Goal: Feedback & Contribution: Submit feedback/report problem

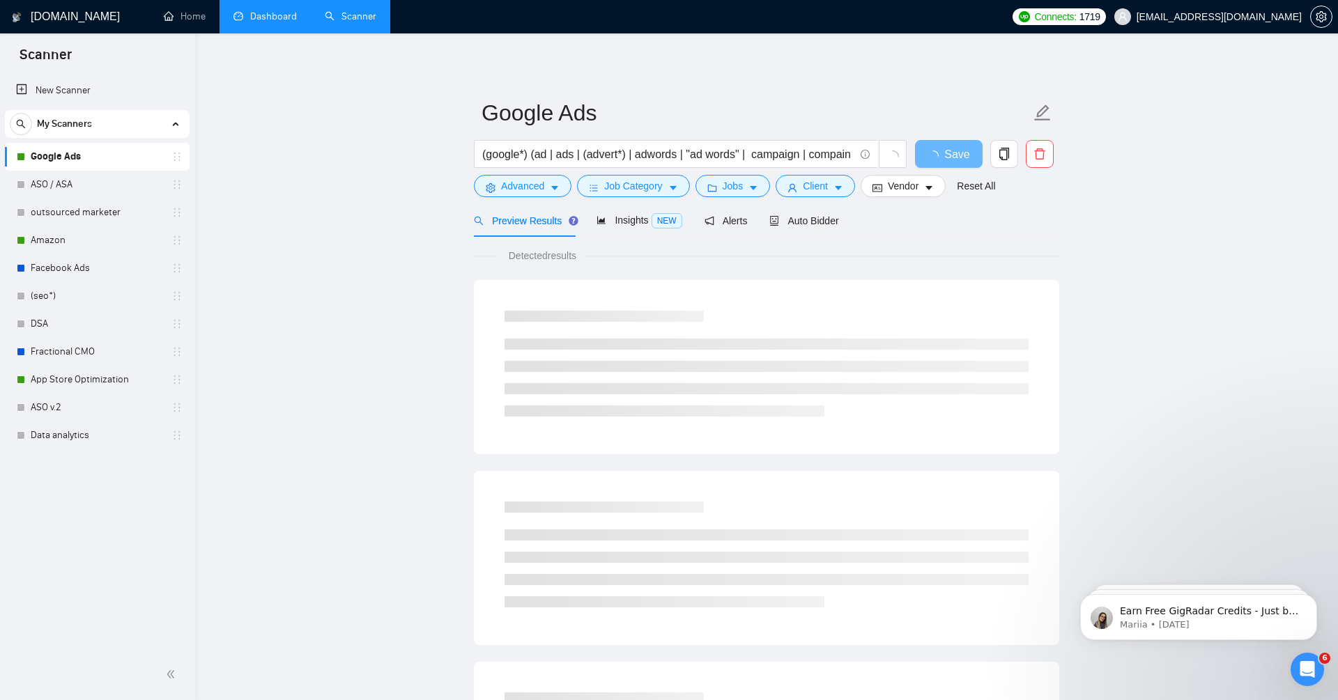
click at [272, 17] on link "Dashboard" at bounding box center [264, 16] width 63 height 12
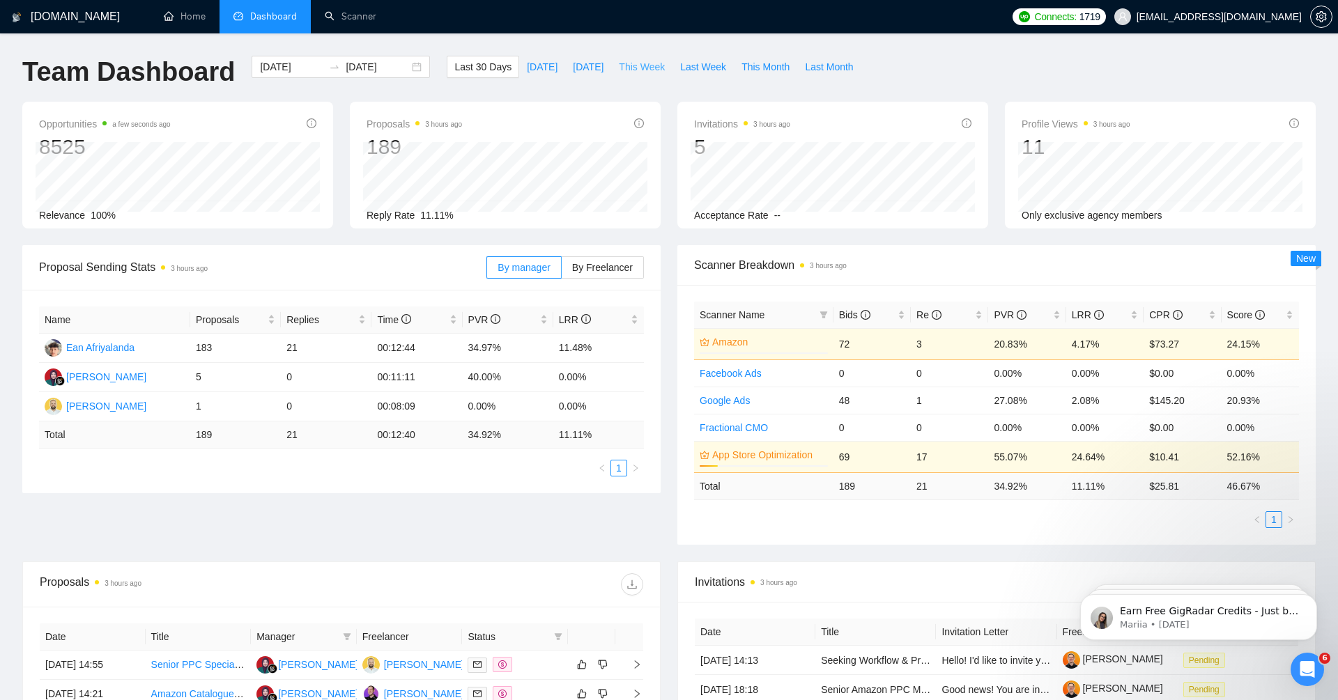
click at [641, 70] on span "This Week" at bounding box center [642, 66] width 46 height 15
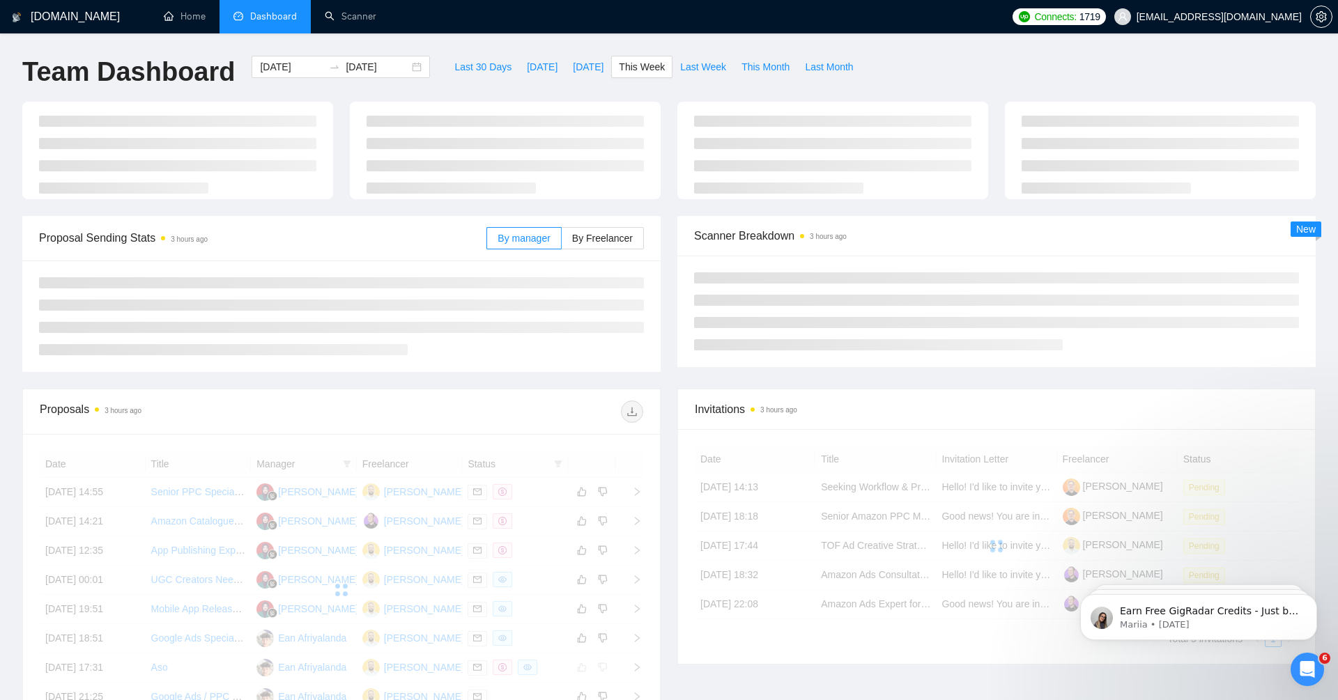
type input "[DATE]"
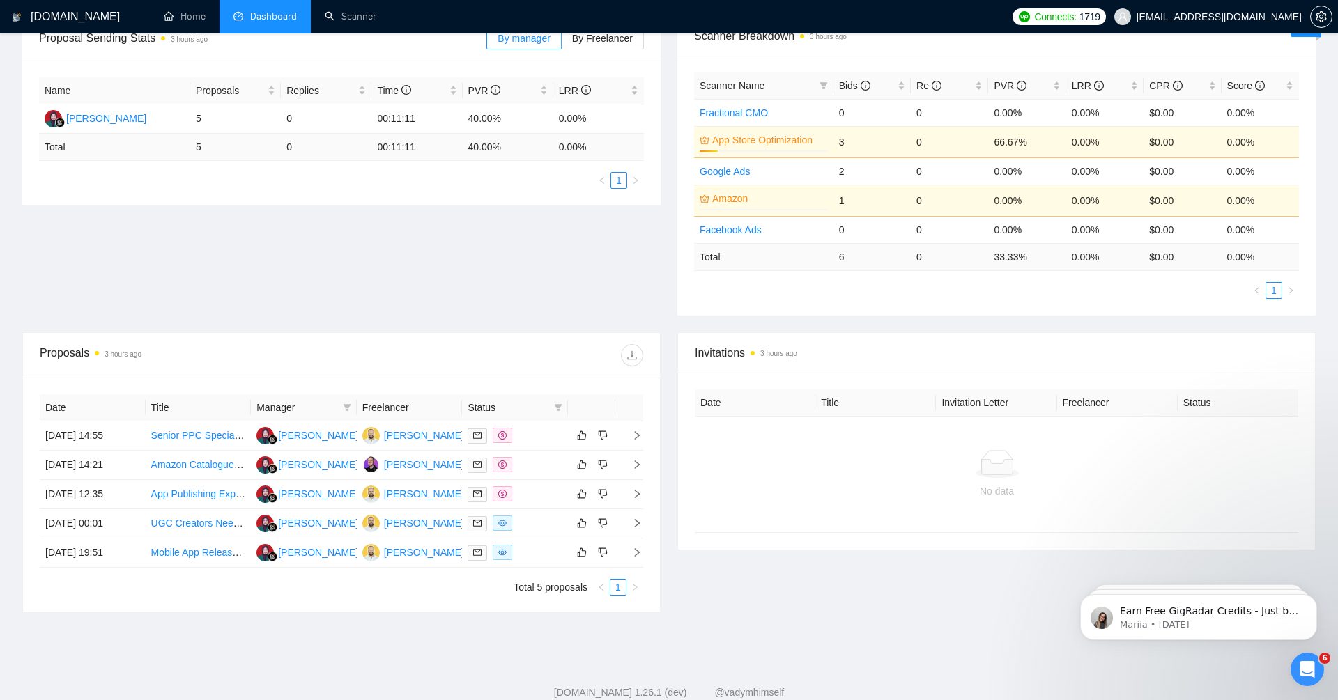
scroll to position [232, 0]
click at [636, 457] on icon "right" at bounding box center [637, 462] width 10 height 10
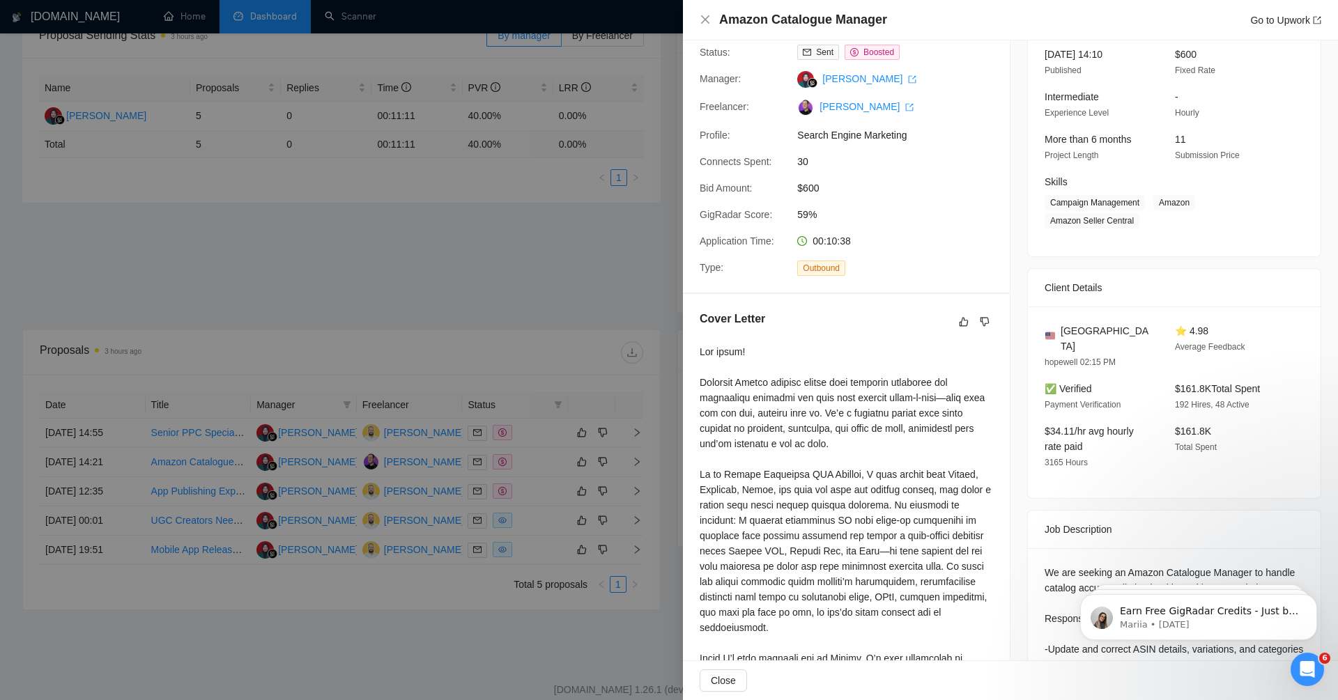
scroll to position [0, 0]
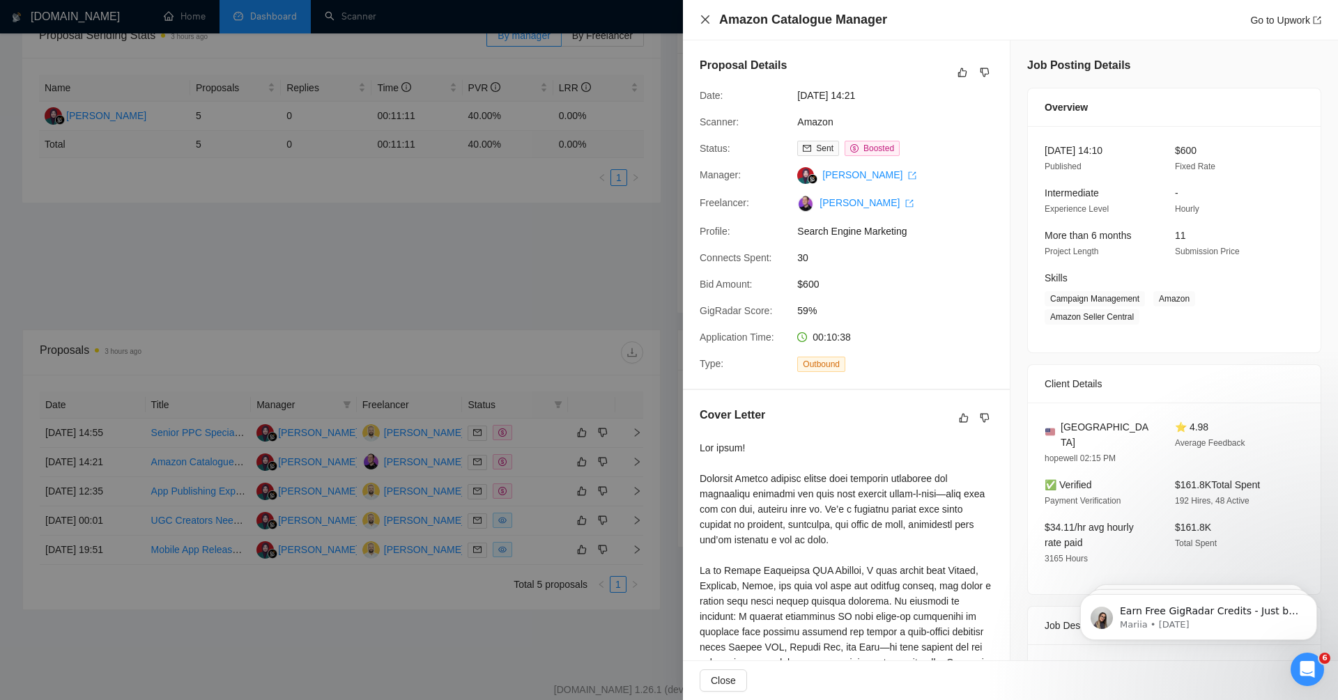
click at [701, 20] on icon "close" at bounding box center [705, 19] width 11 height 11
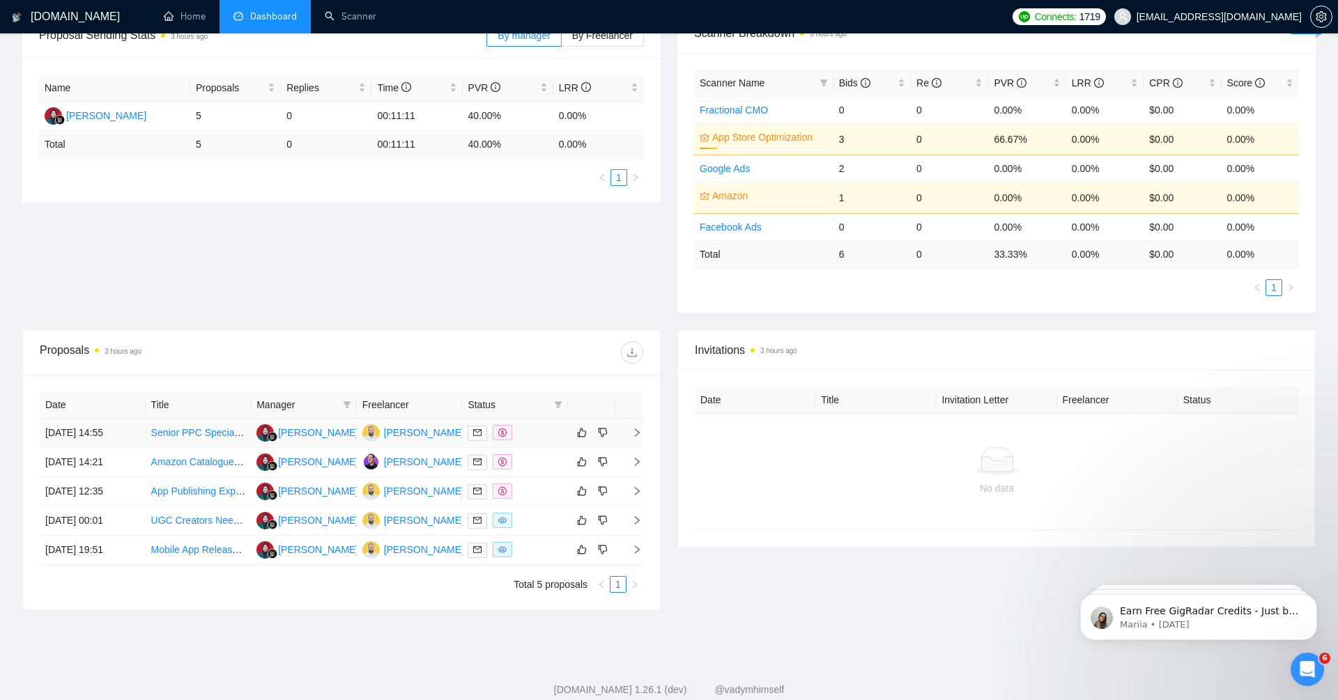
click at [628, 428] on span "right" at bounding box center [631, 433] width 21 height 10
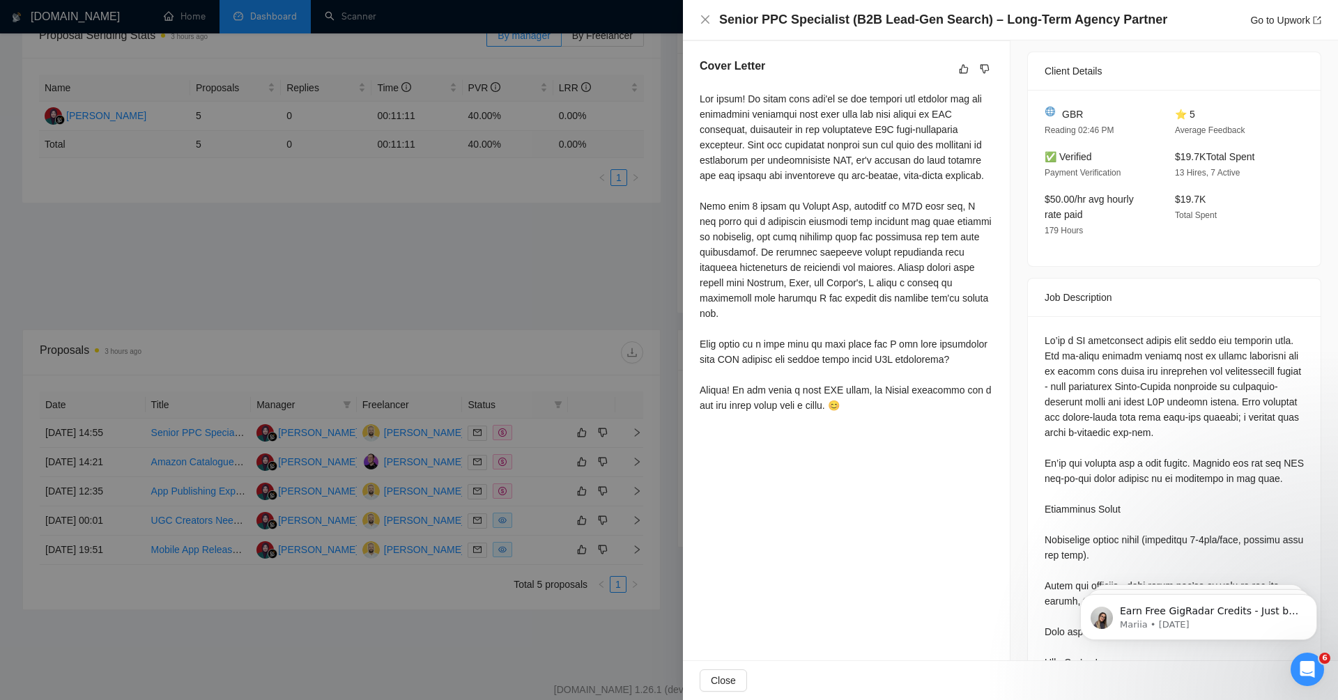
scroll to position [353, 0]
click at [443, 278] on div at bounding box center [669, 350] width 1338 height 700
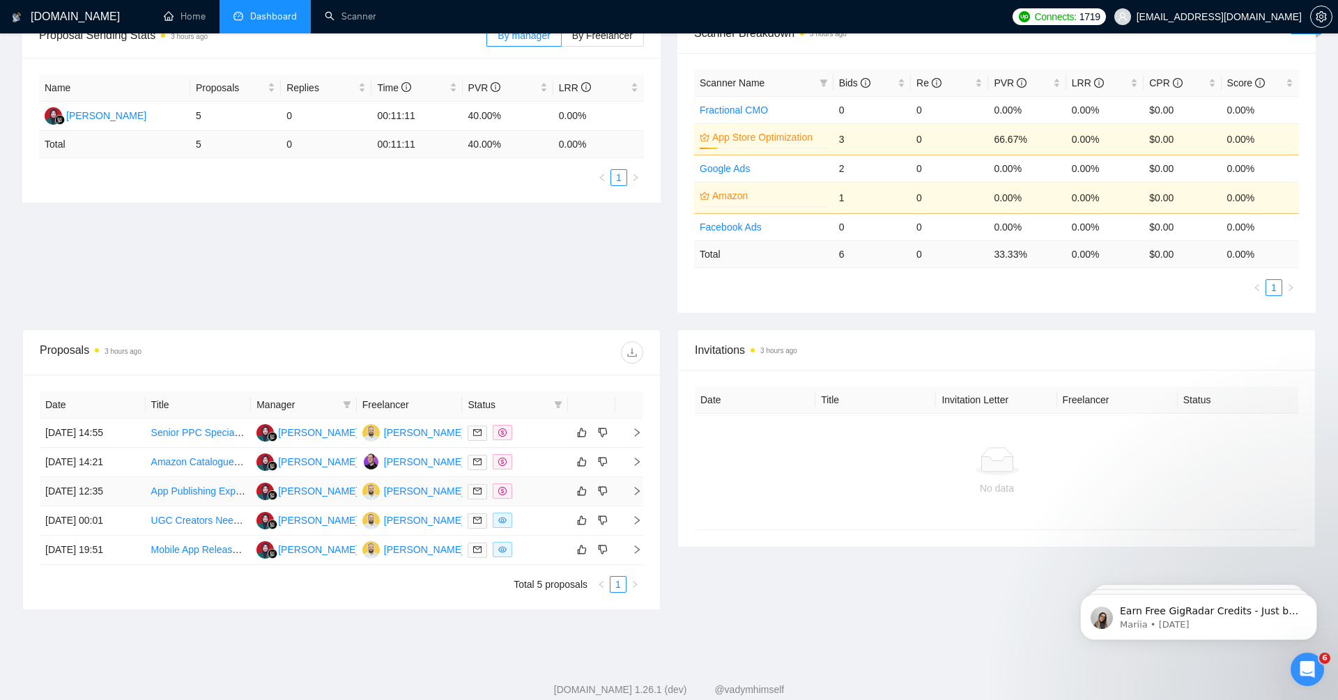
click at [637, 486] on icon "right" at bounding box center [637, 491] width 10 height 10
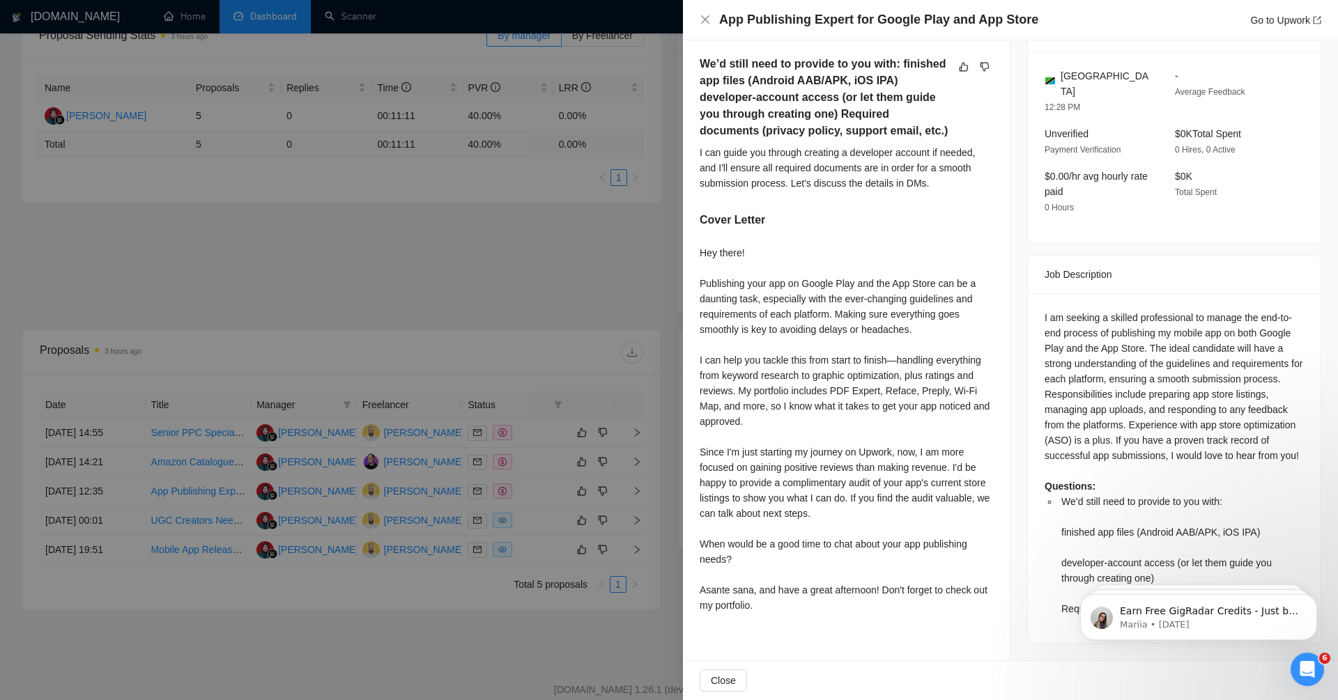
click at [608, 311] on div at bounding box center [669, 350] width 1338 height 700
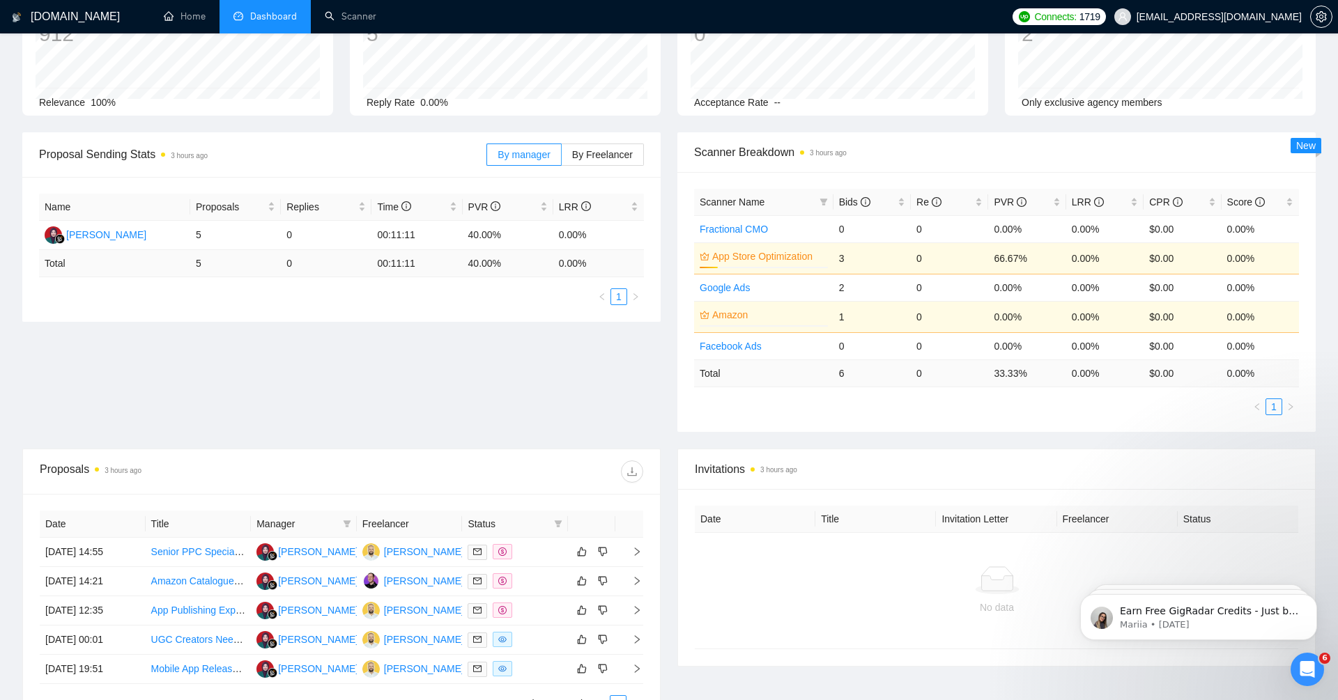
scroll to position [109, 0]
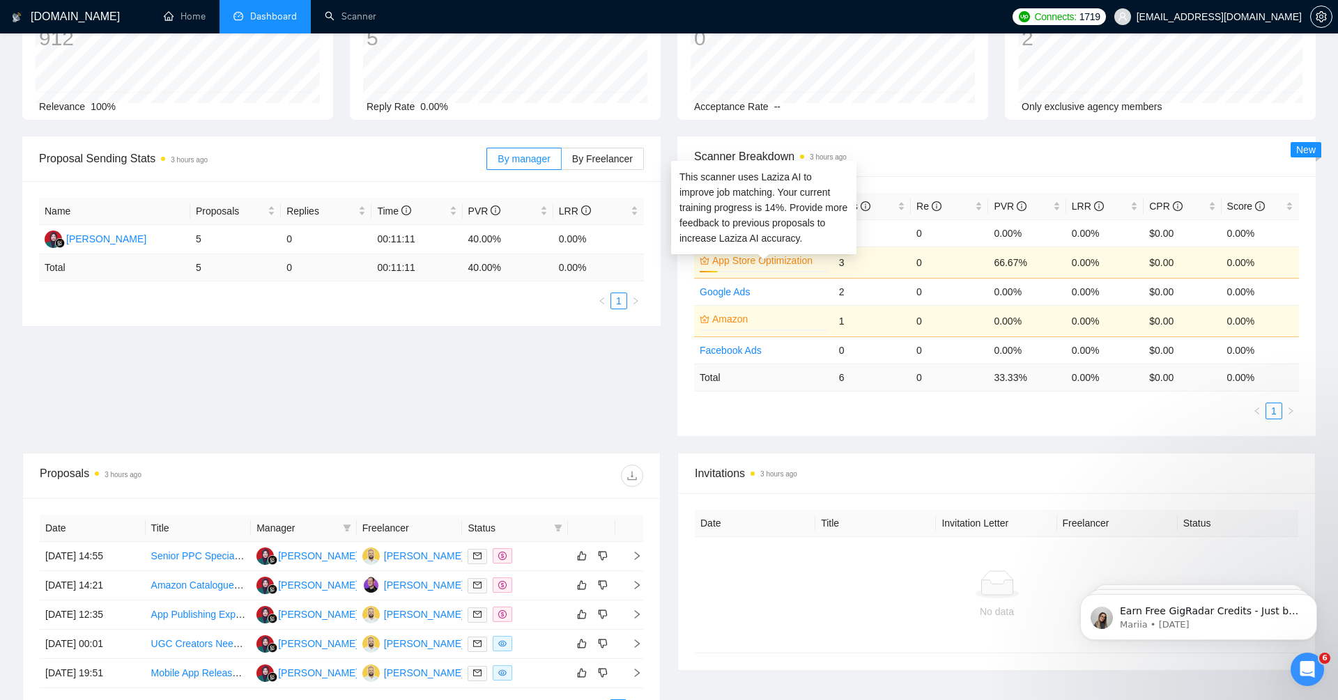
click at [763, 263] on link "App Store Optimization" at bounding box center [768, 260] width 113 height 15
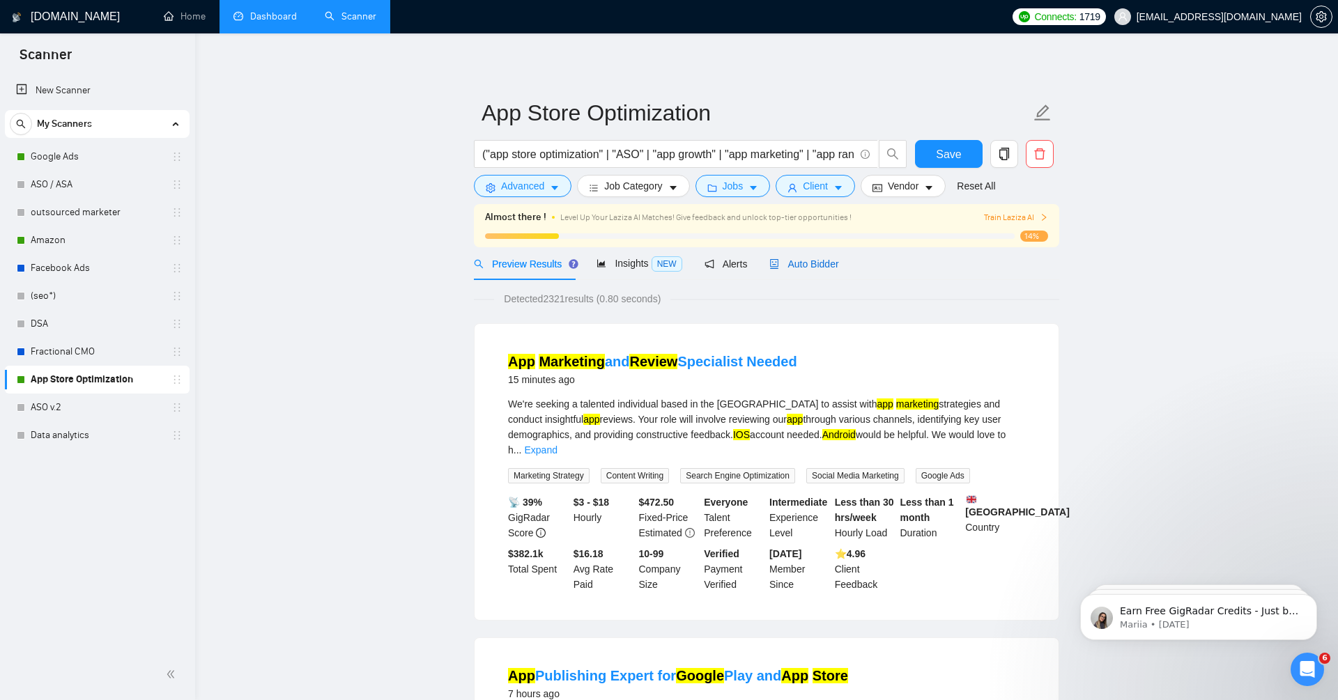
click at [790, 265] on span "Auto Bidder" at bounding box center [803, 264] width 69 height 11
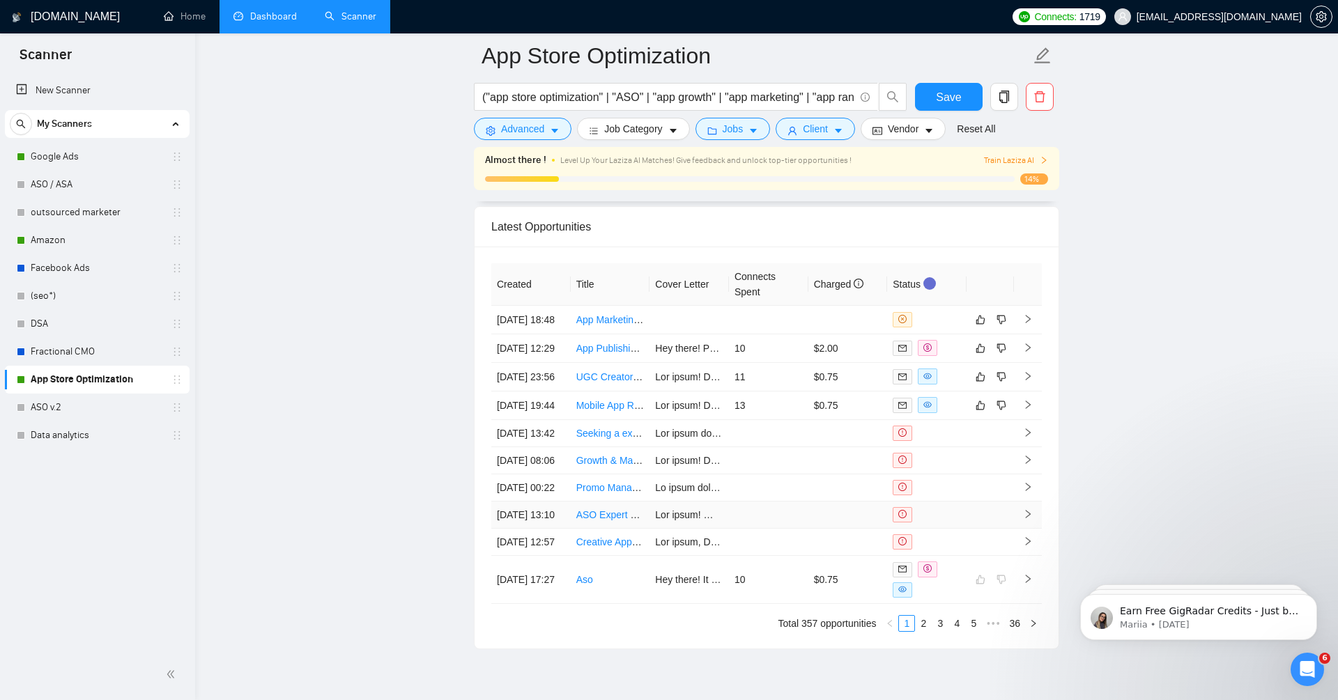
scroll to position [3501, 0]
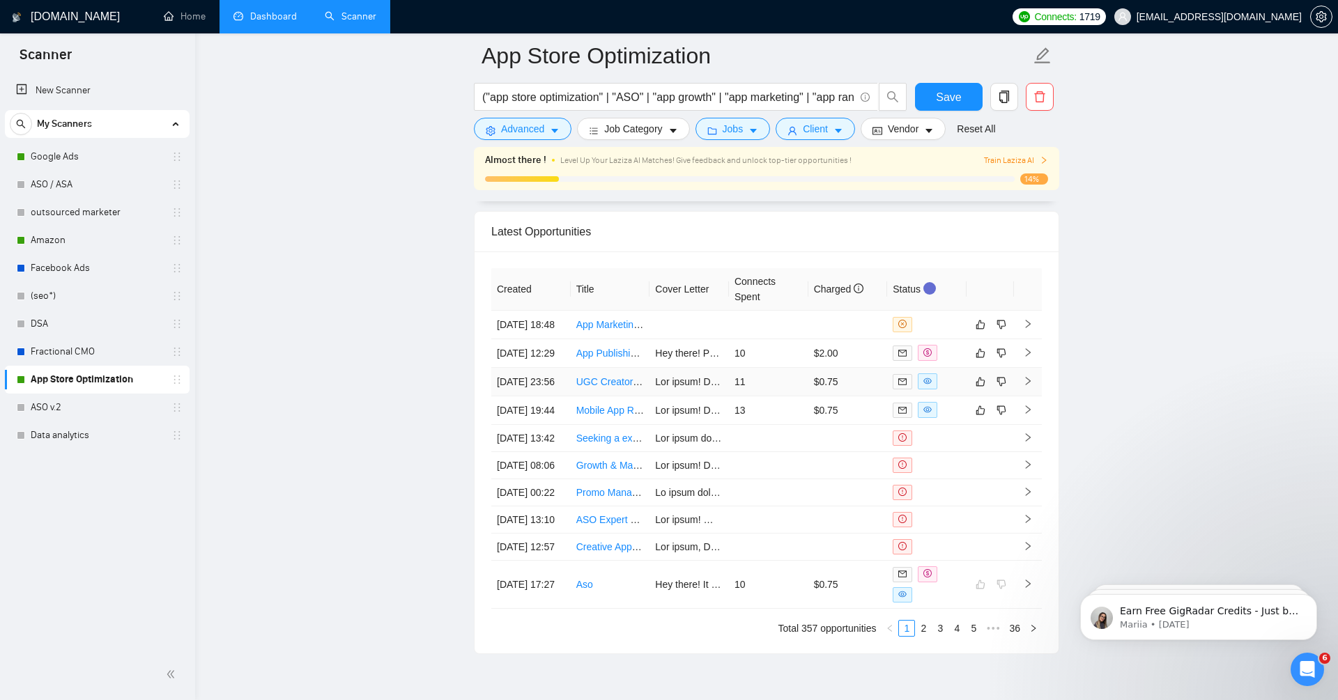
click at [1028, 386] on icon "right" at bounding box center [1028, 381] width 10 height 10
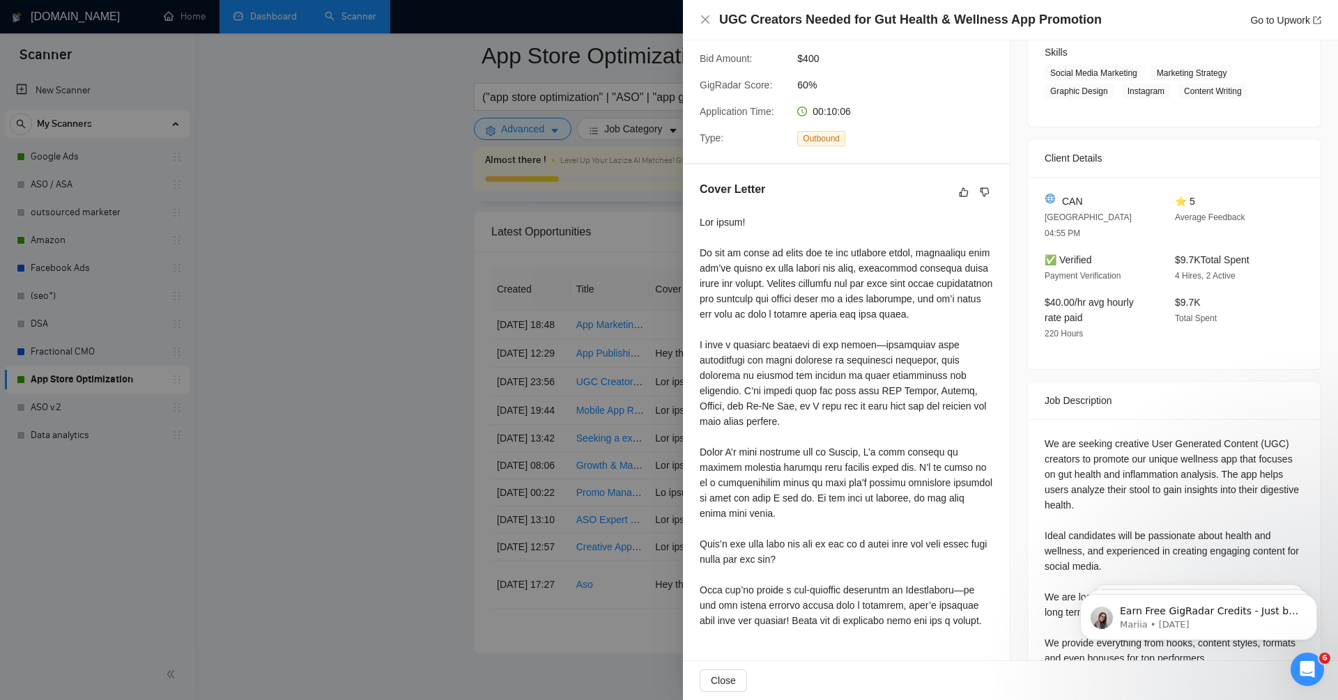
scroll to position [192, 0]
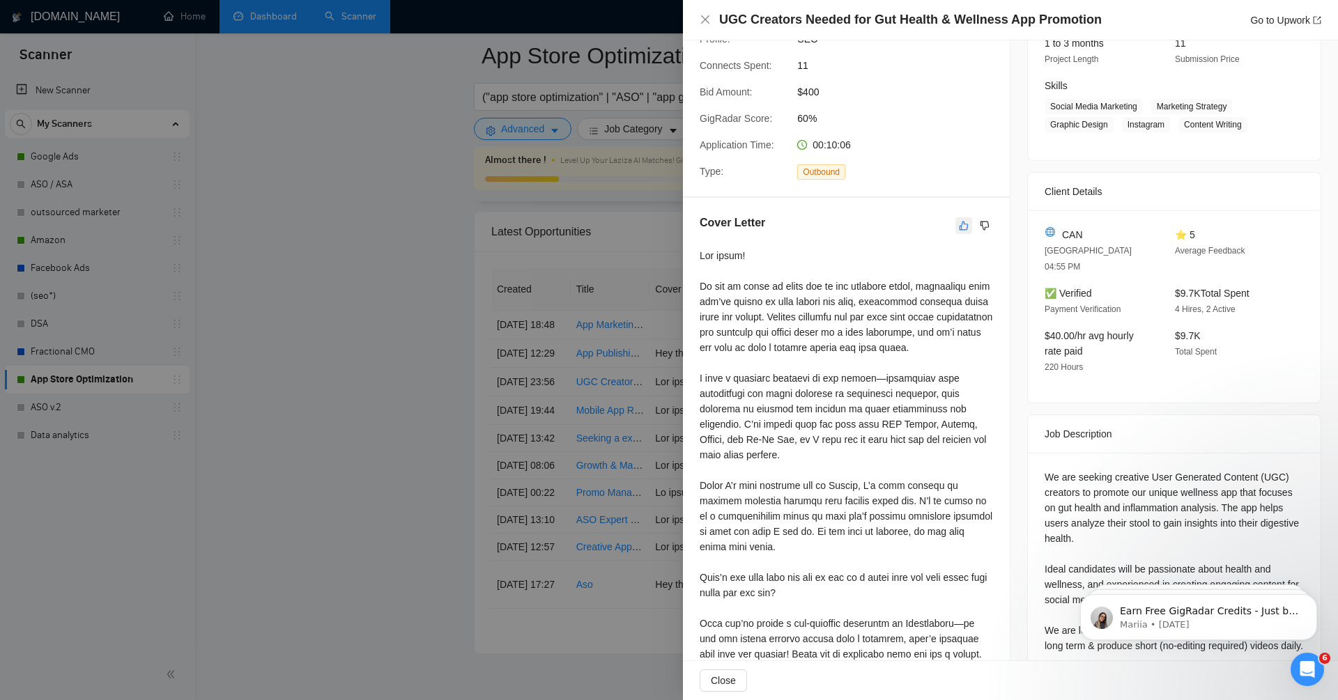
click at [960, 230] on icon "like" at bounding box center [964, 225] width 9 height 9
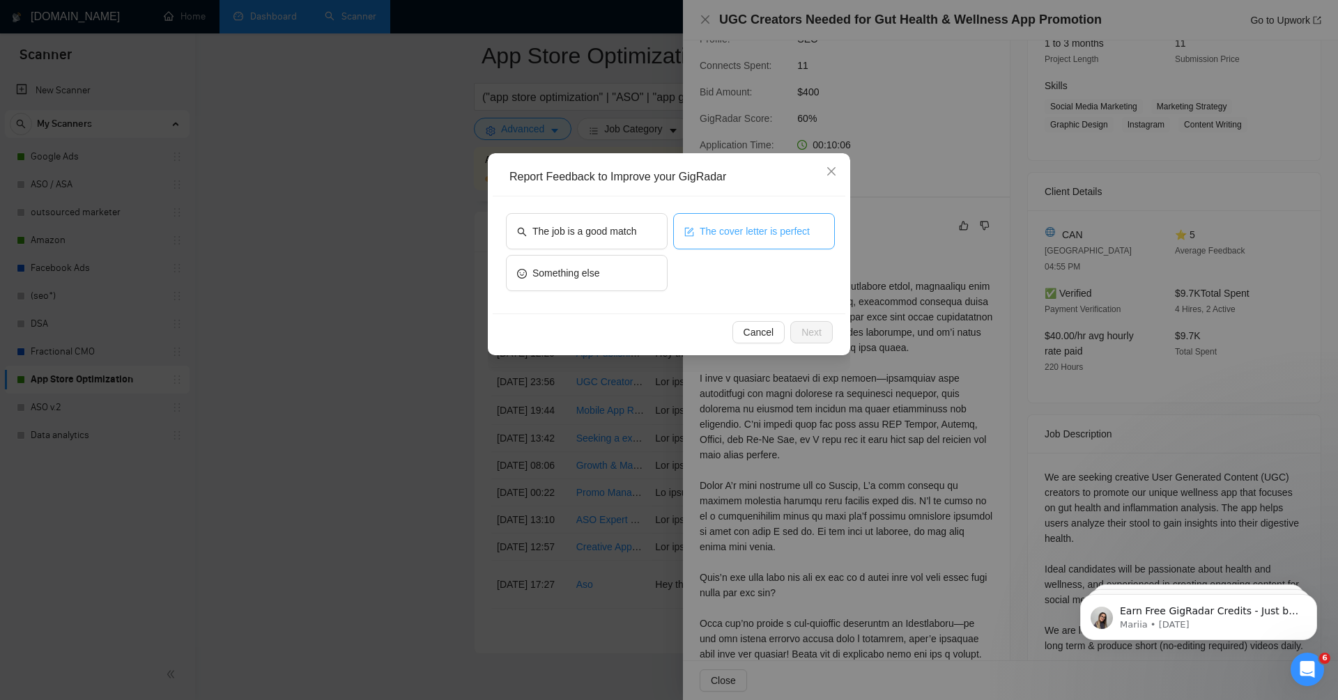
click at [751, 235] on span "The cover letter is perfect" at bounding box center [755, 231] width 110 height 15
click at [818, 334] on span "Next" at bounding box center [811, 332] width 20 height 15
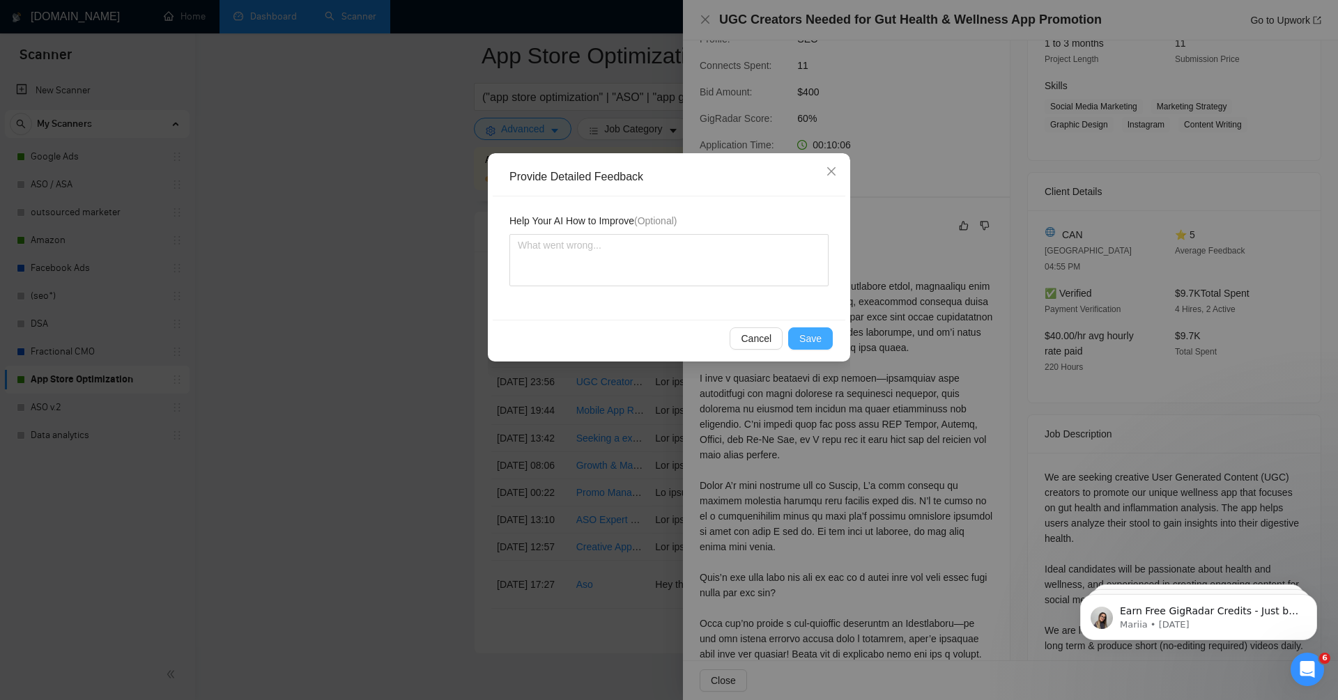
click at [808, 342] on span "Save" at bounding box center [810, 338] width 22 height 15
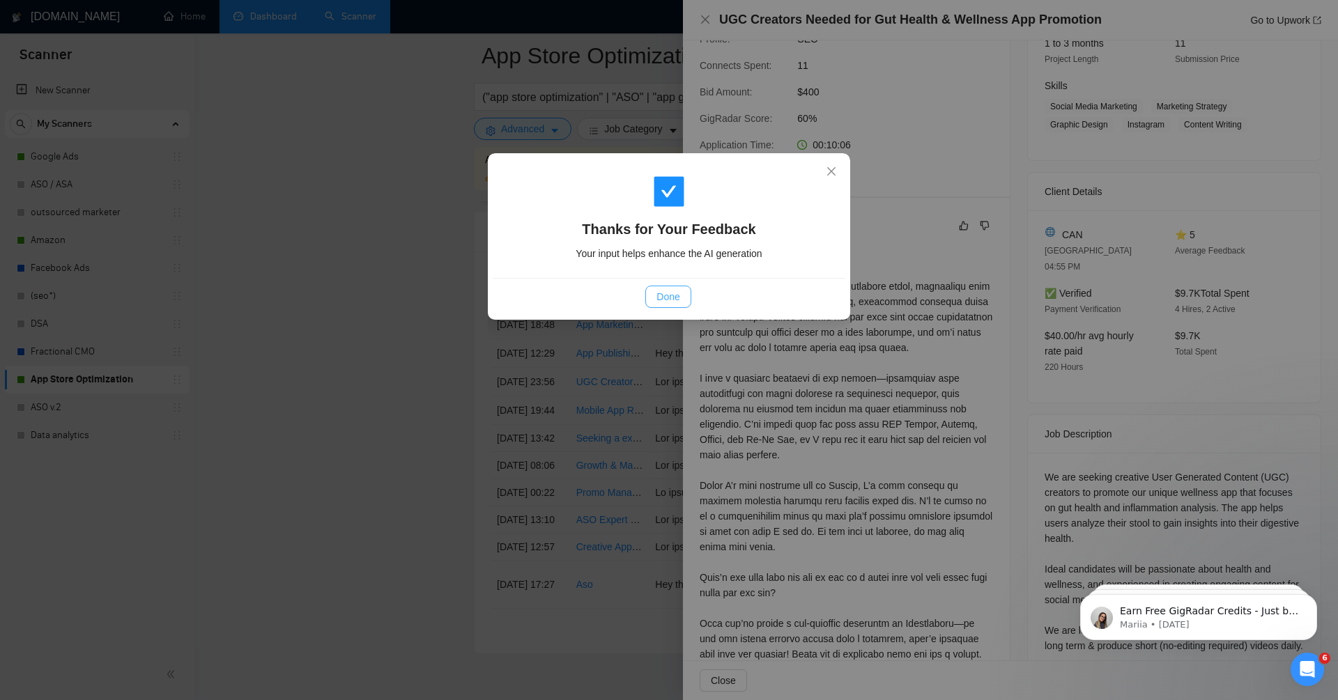
click at [677, 302] on span "Done" at bounding box center [667, 296] width 23 height 15
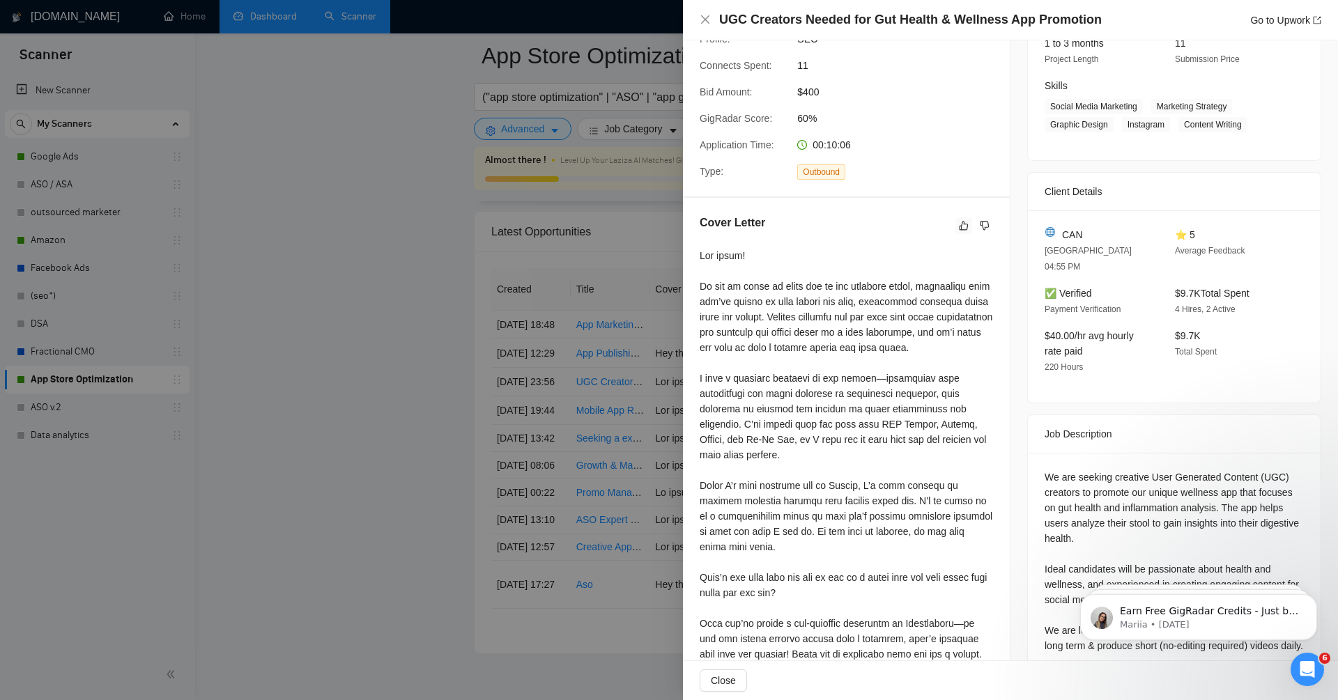
scroll to position [0, 0]
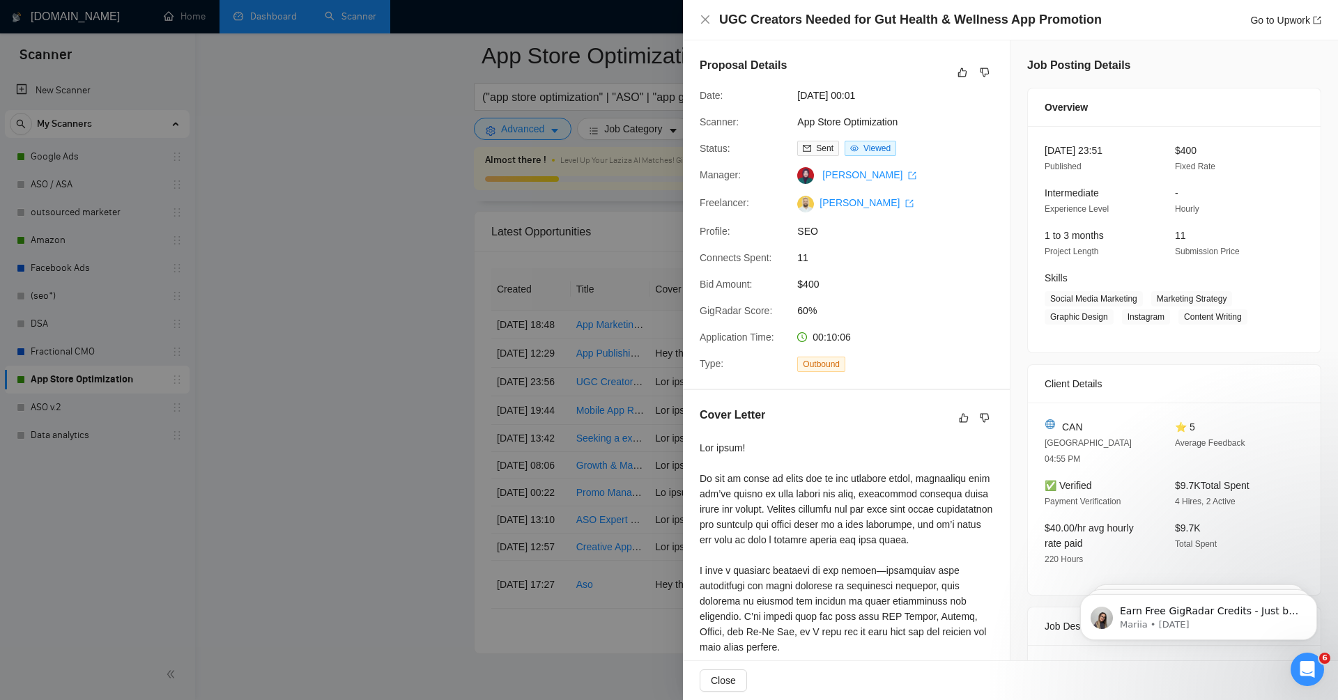
click at [697, 20] on div "UGC Creators Needed for Gut Health & Wellness App Promotion Go to Upwork" at bounding box center [1010, 20] width 655 height 40
click at [703, 20] on icon "close" at bounding box center [705, 19] width 8 height 8
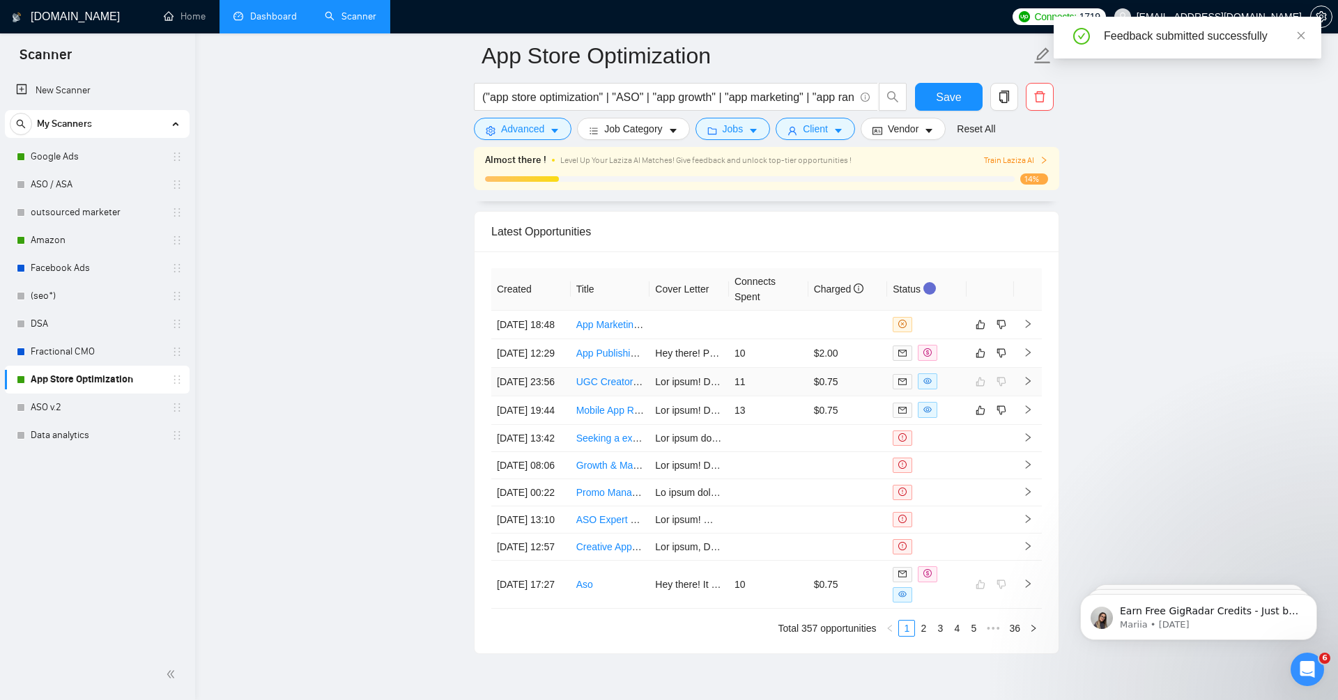
click at [1030, 386] on icon "right" at bounding box center [1028, 381] width 10 height 10
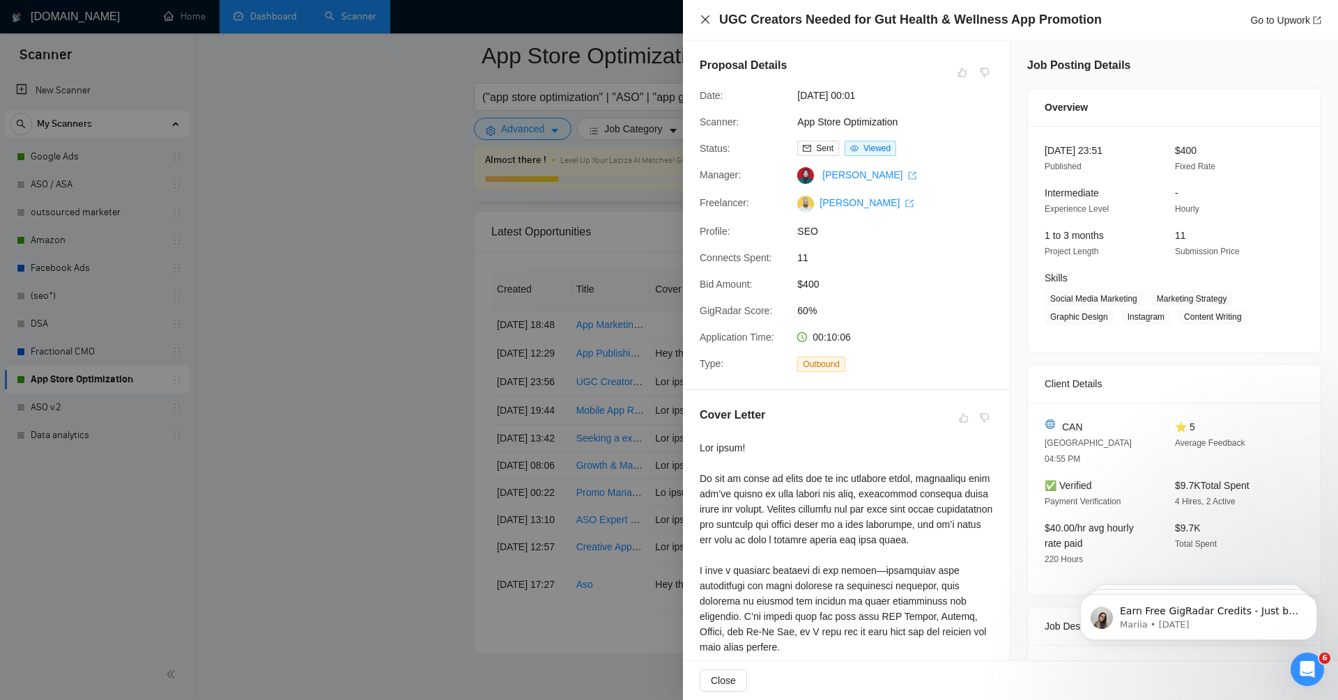
click at [706, 19] on icon "close" at bounding box center [705, 19] width 8 height 8
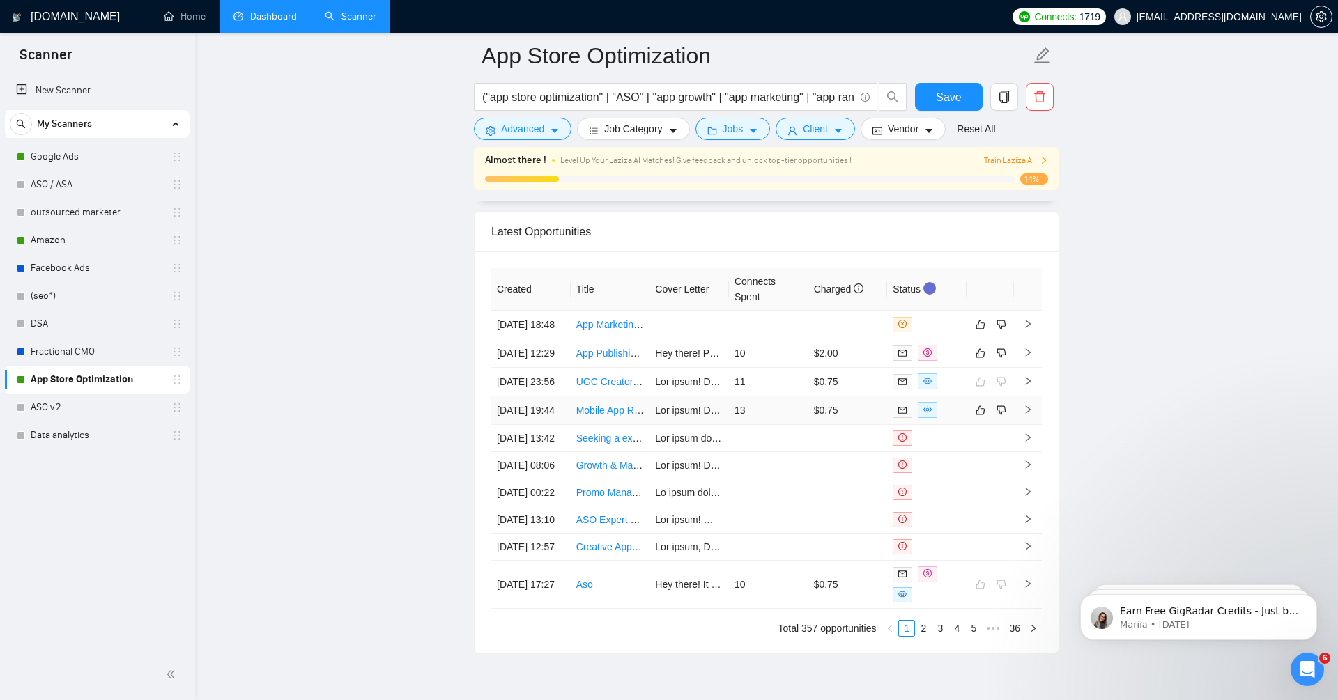
click at [1028, 415] on icon "right" at bounding box center [1028, 410] width 5 height 8
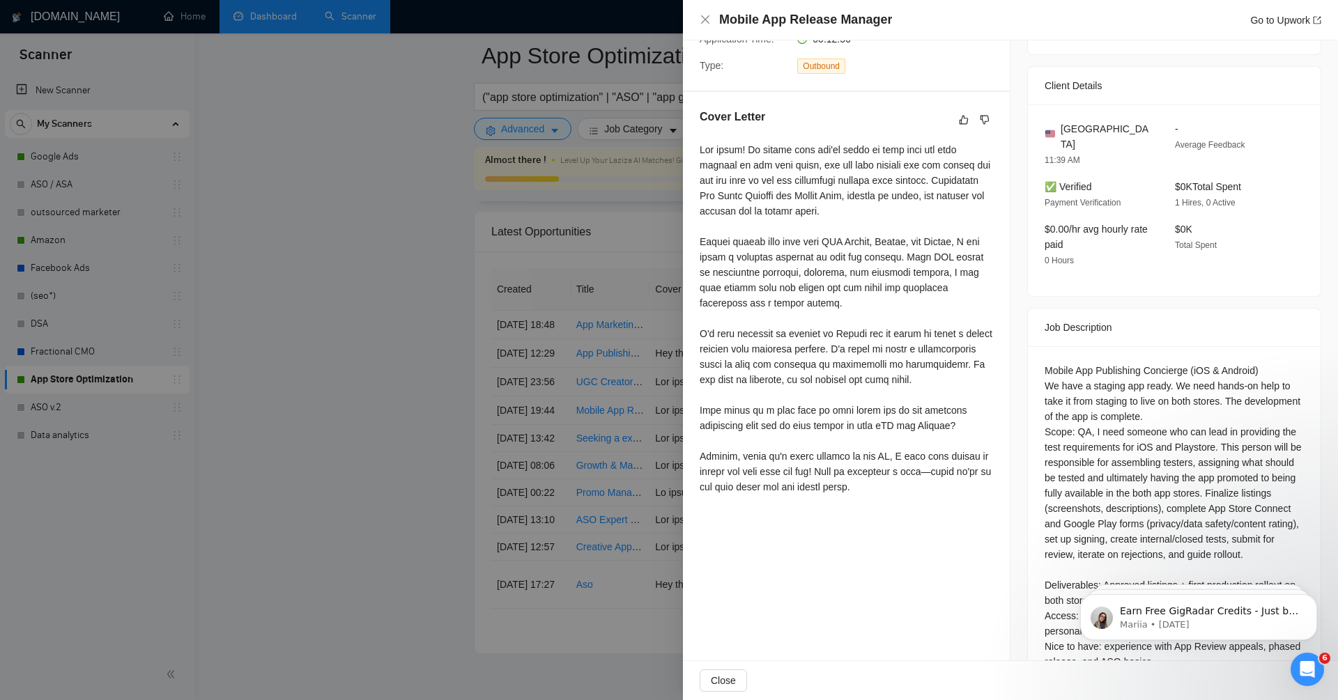
scroll to position [254, 0]
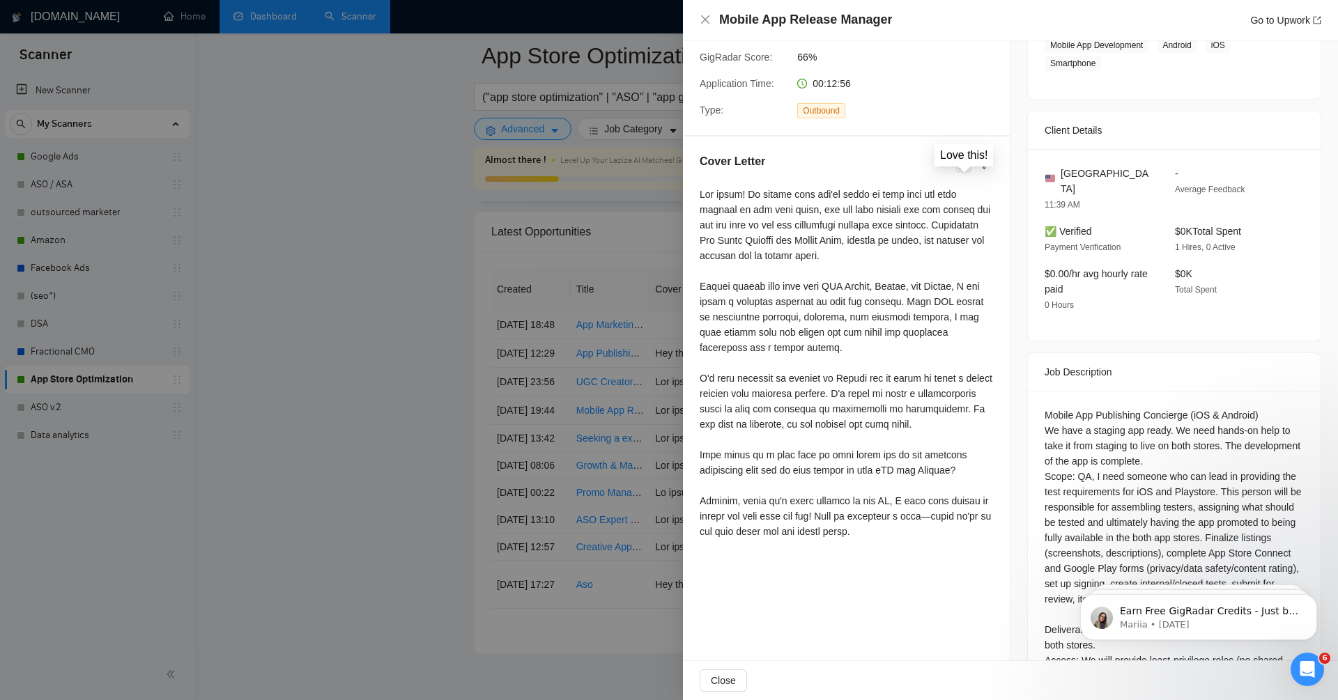
click at [966, 169] on icon "like" at bounding box center [964, 164] width 9 height 9
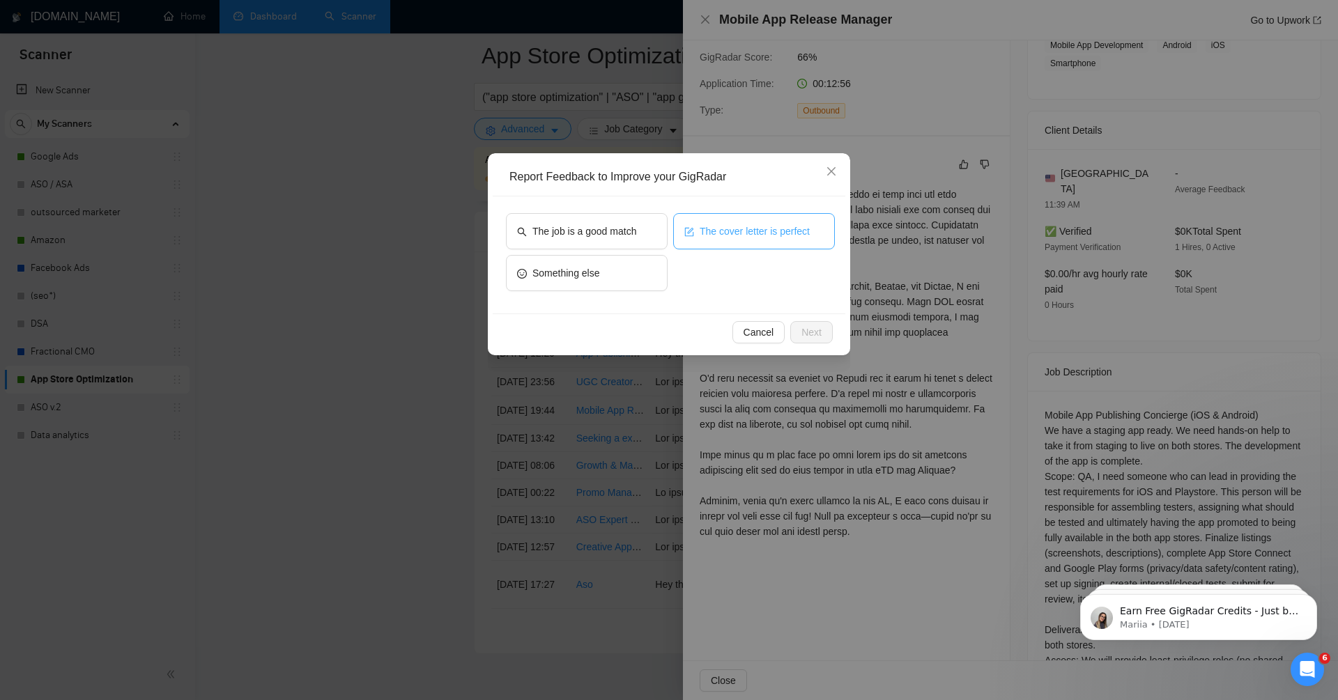
click at [733, 235] on span "The cover letter is perfect" at bounding box center [755, 231] width 110 height 15
click at [810, 337] on span "Next" at bounding box center [811, 332] width 20 height 15
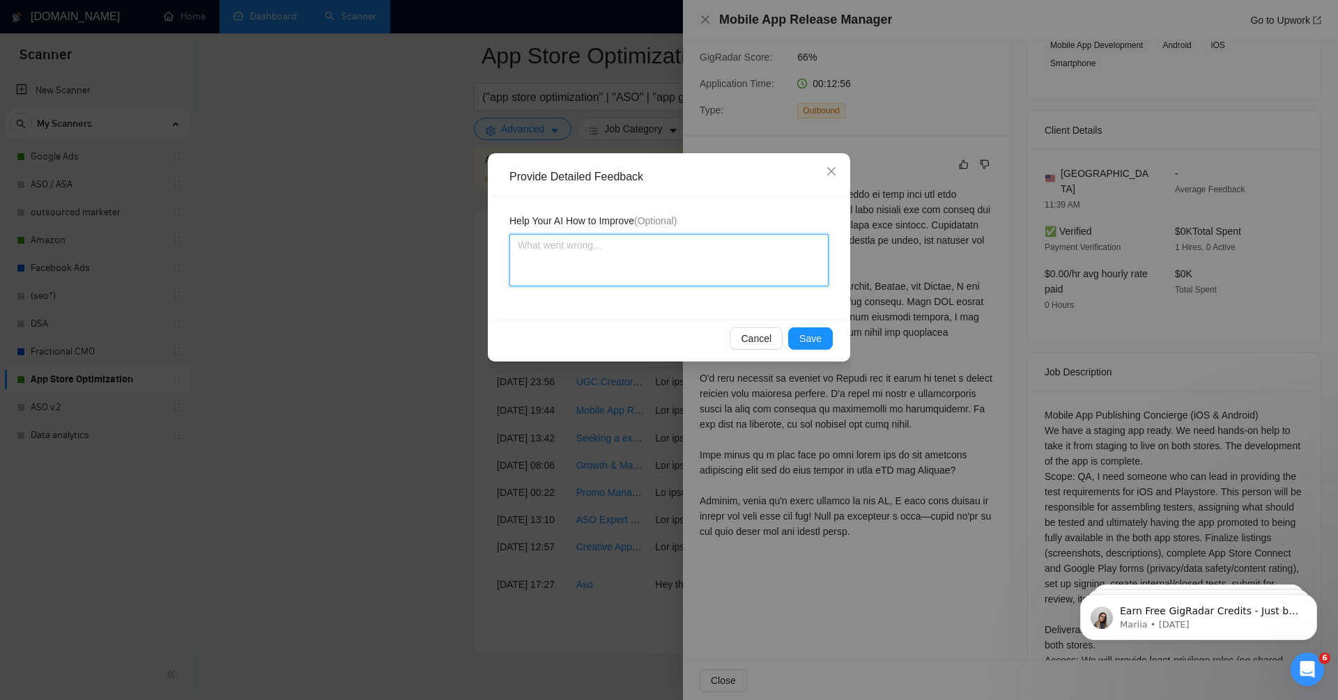
click at [619, 264] on textarea at bounding box center [668, 260] width 319 height 52
type textarea "M"
type textarea "Ma"
type textarea "Mak"
type textarea "Make"
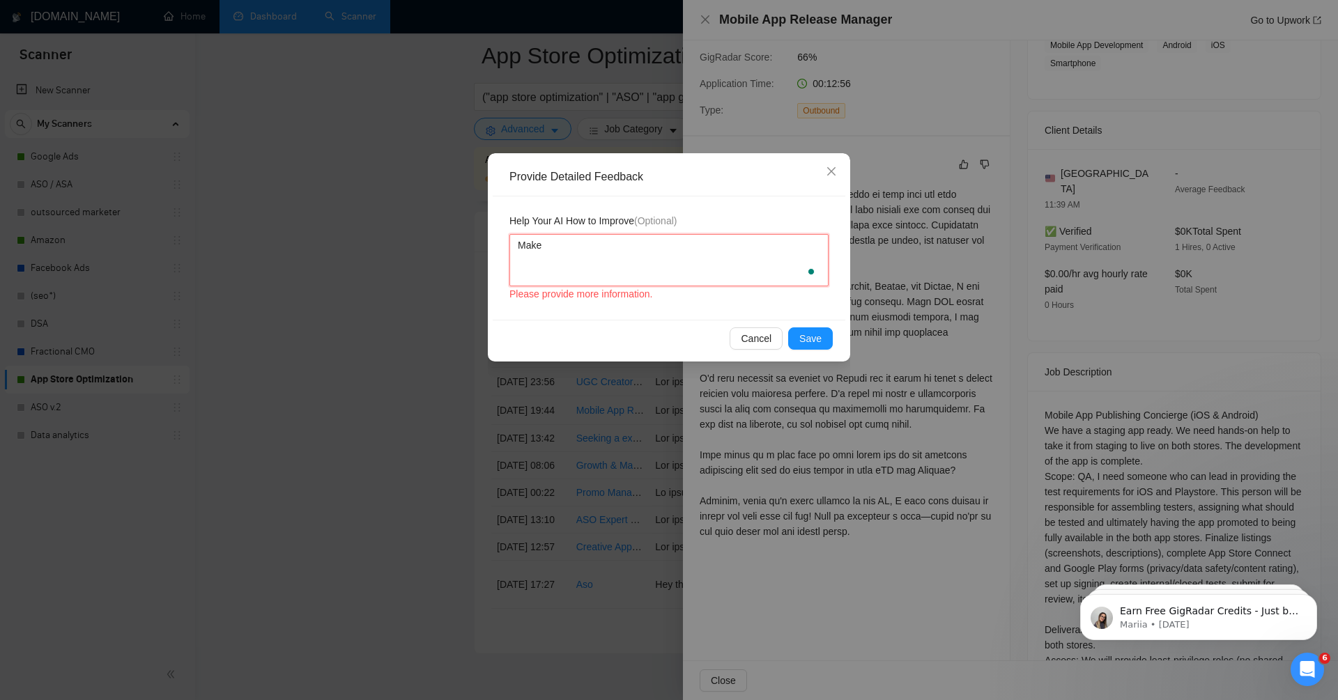
type textarea "Make i"
type textarea "Make it"
type textarea "Make it a"
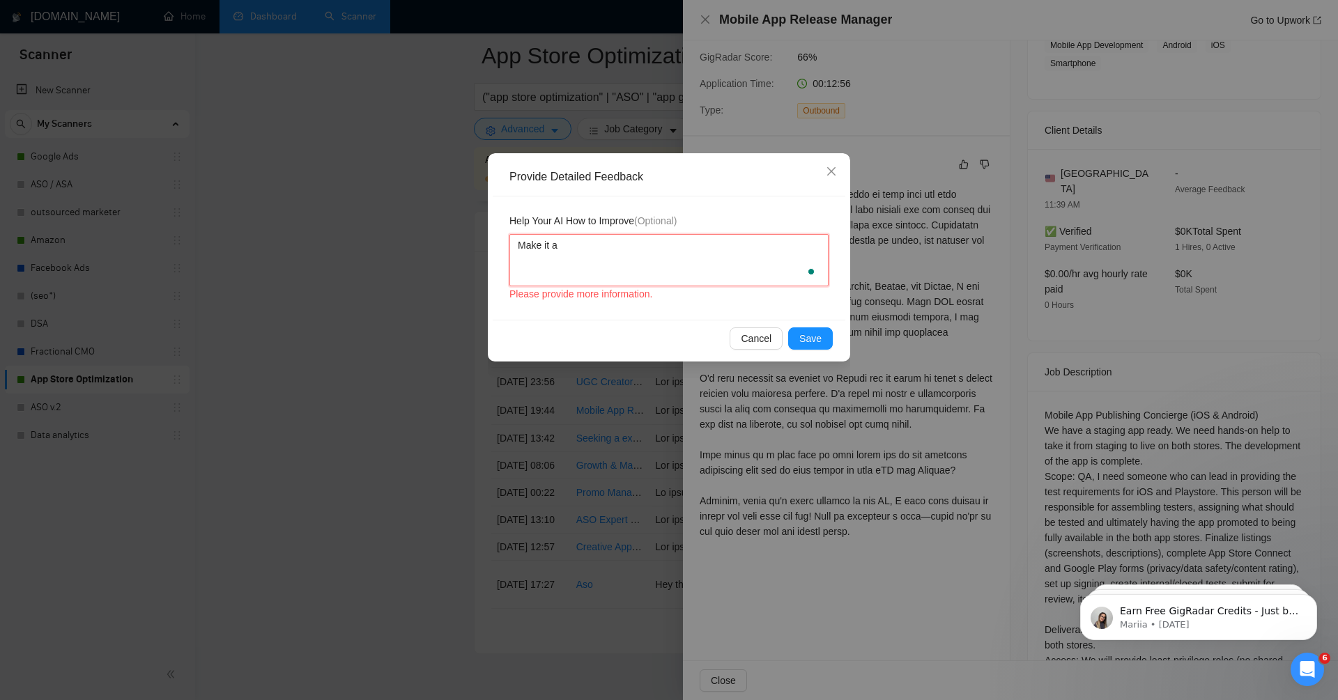
type textarea "Make it a b"
type textarea "Make it a bi"
type textarea "Make it a bit"
type textarea "Make it a bit s"
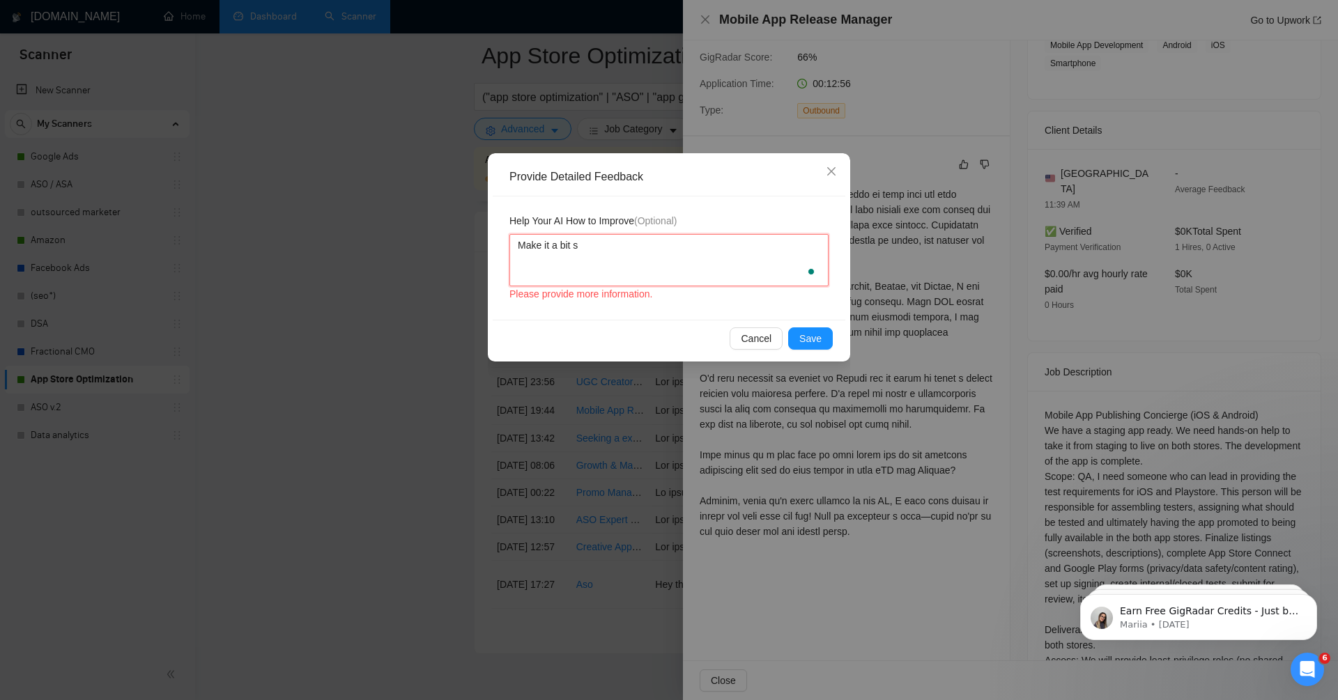
type textarea "Make it a bit sh"
type textarea "Make it a bit sho"
type textarea "Make it a bit shor"
type textarea "Make it a bit short"
type textarea "Make it a bit shorte"
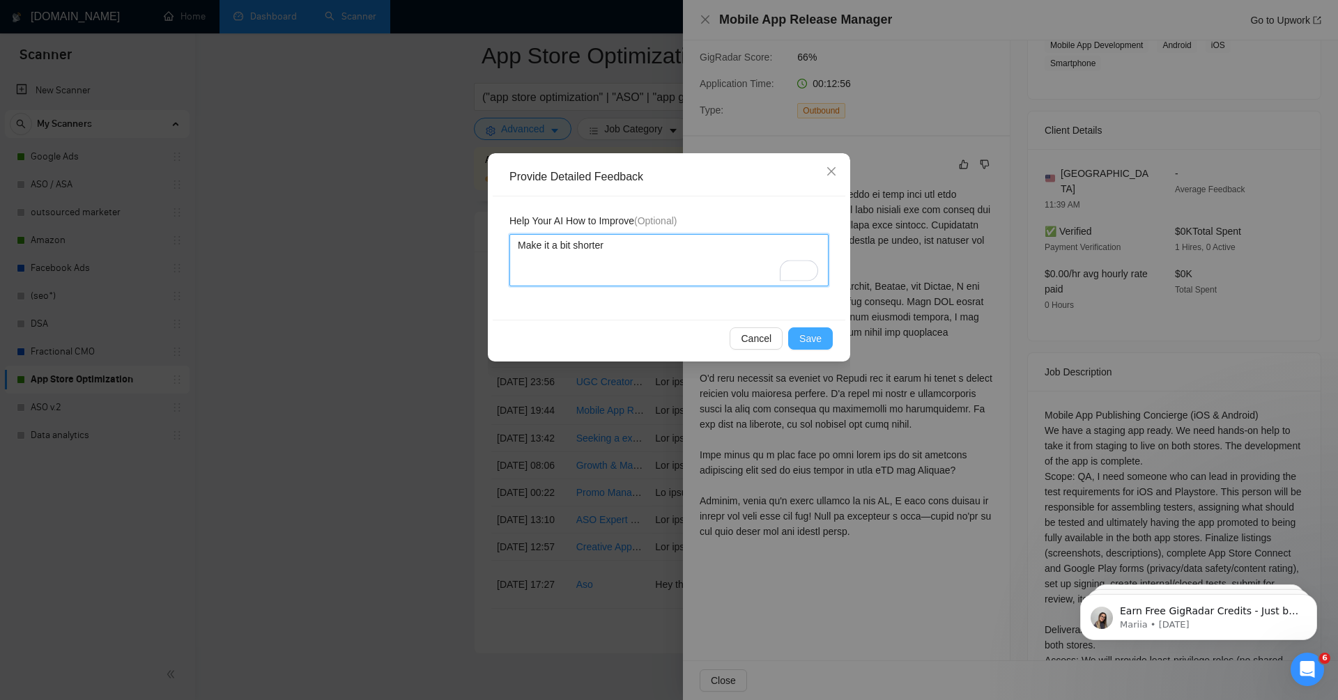
type textarea "Make it a bit shorter"
click at [824, 335] on button "Save" at bounding box center [810, 339] width 45 height 22
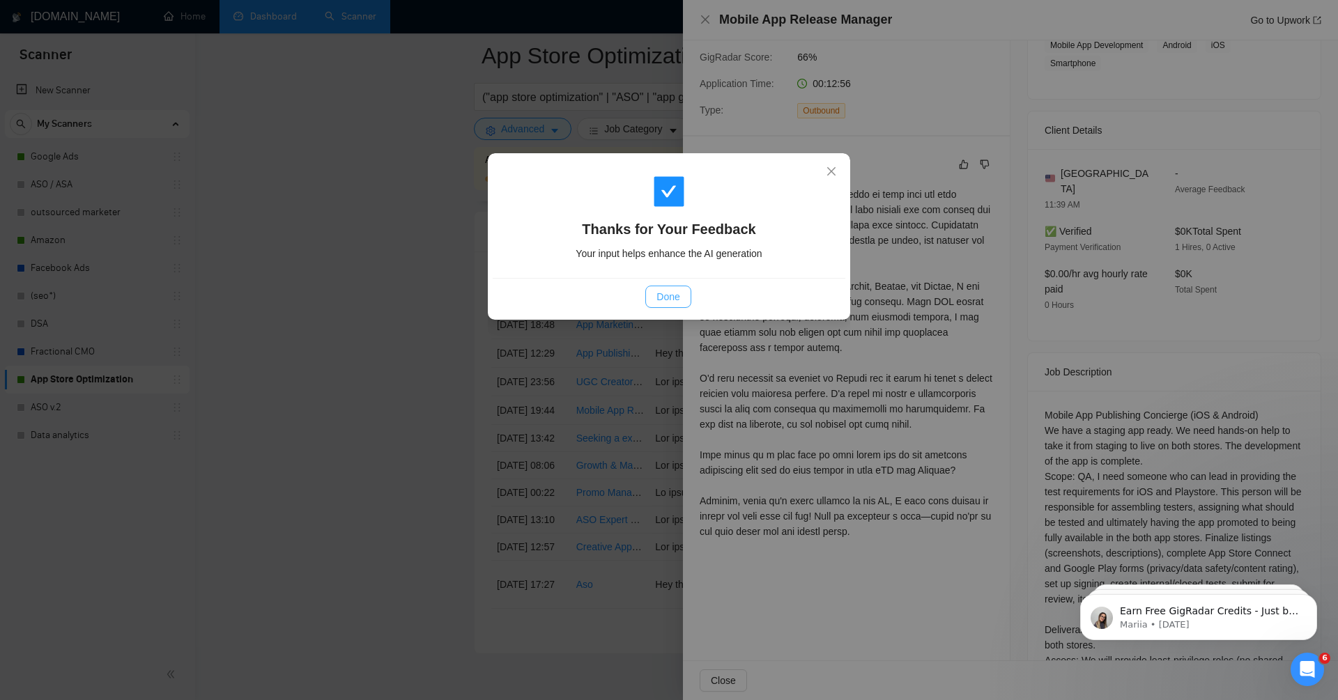
click at [675, 295] on span "Done" at bounding box center [667, 296] width 23 height 15
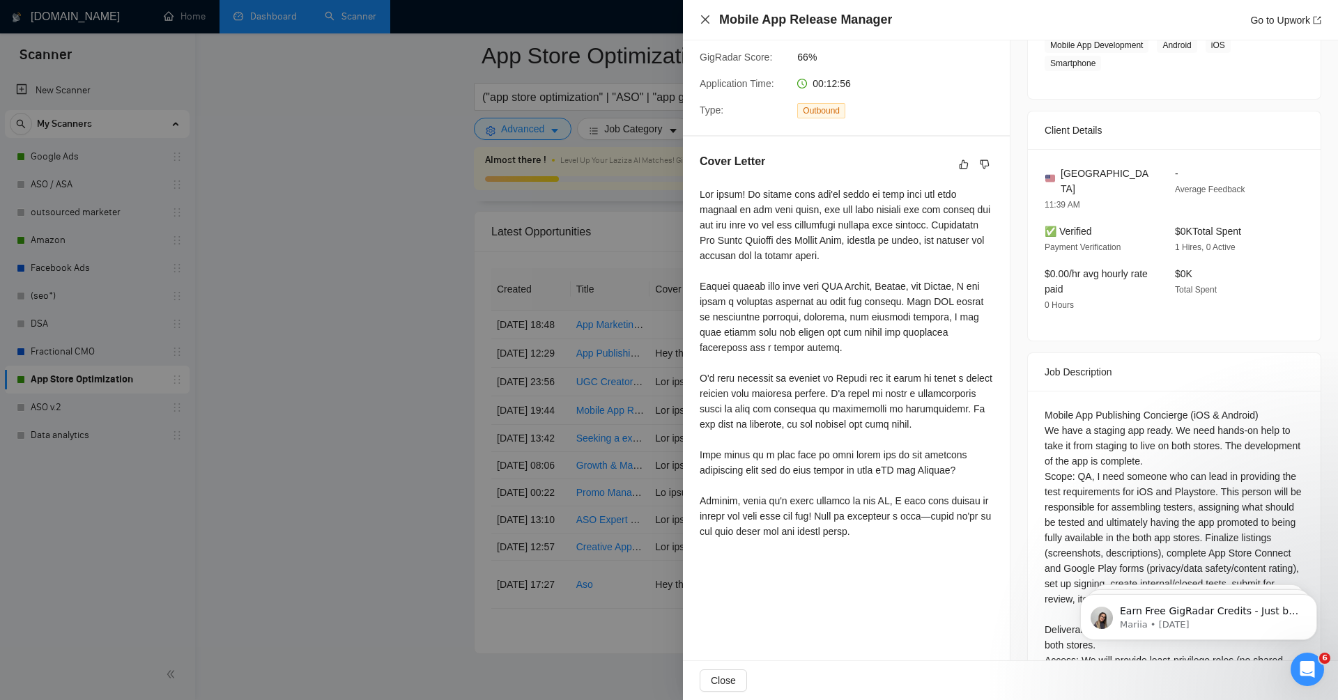
click at [702, 15] on icon "close" at bounding box center [705, 19] width 11 height 11
